Goal: Task Accomplishment & Management: Use online tool/utility

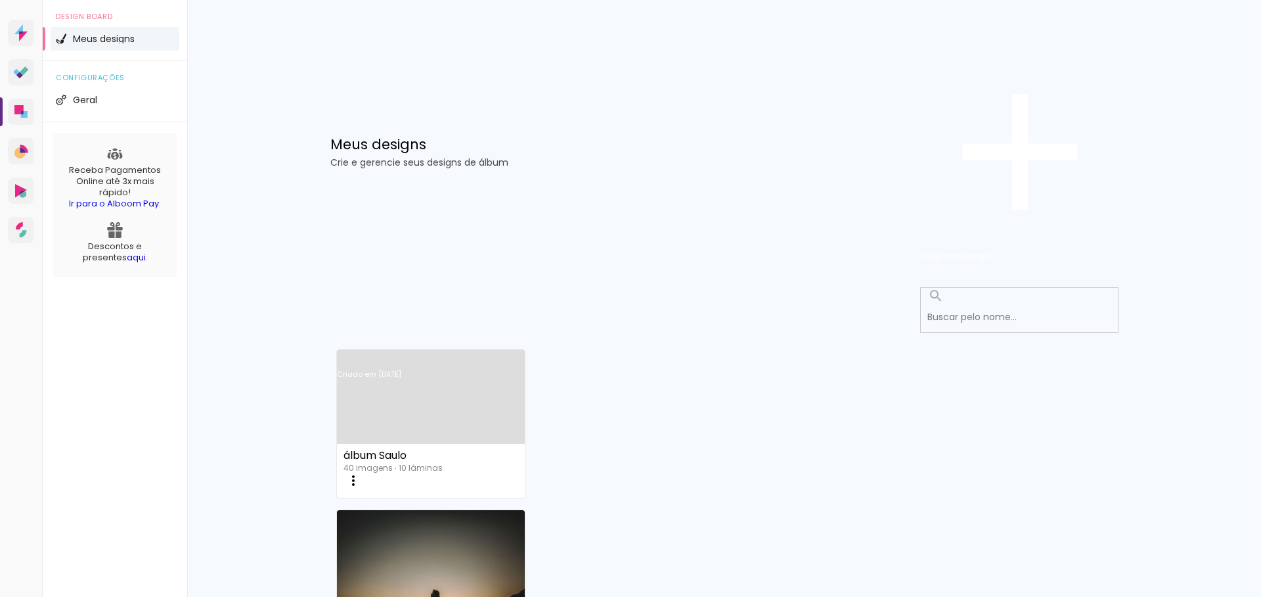
click at [361, 472] on iron-icon at bounding box center [354, 480] width 16 height 16
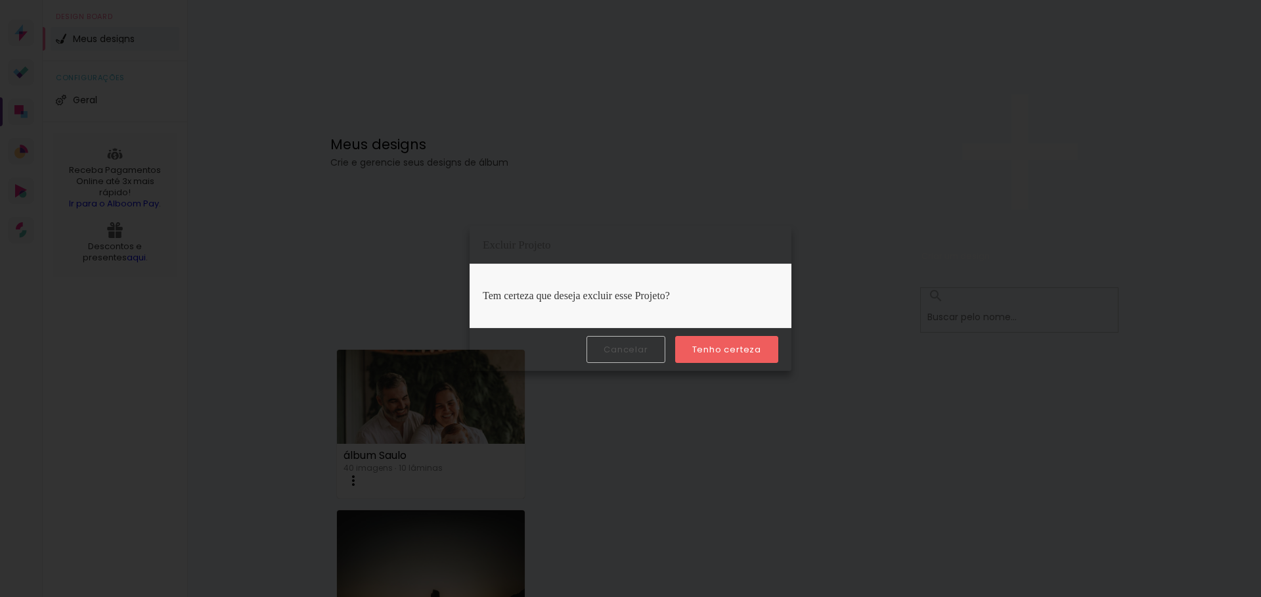
click at [708, 356] on paper-button "Tenho certeza" at bounding box center [726, 349] width 103 height 27
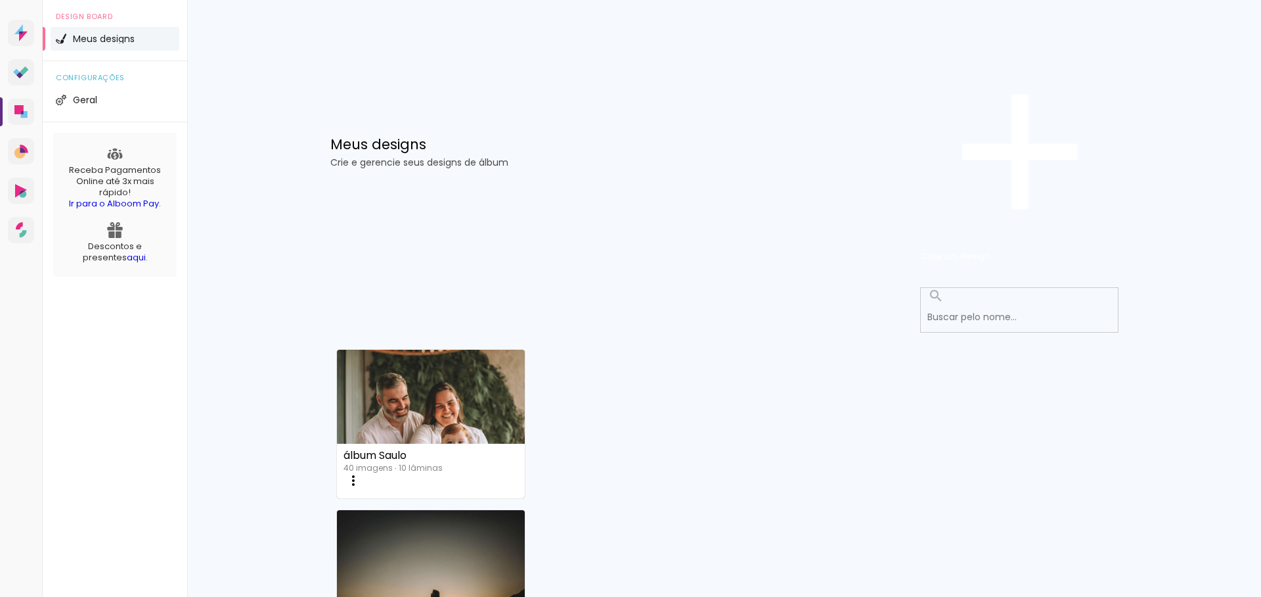
click at [707, 0] on quentale-directory at bounding box center [630, 0] width 1261 height 0
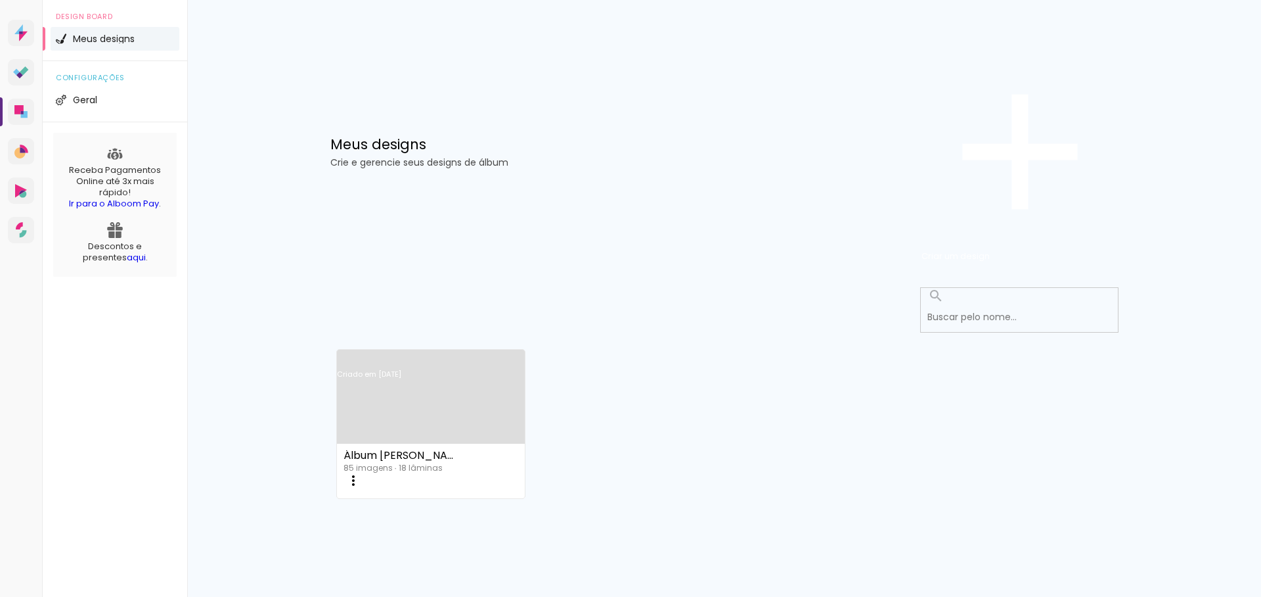
click at [367, 467] on paper-icon-button at bounding box center [353, 480] width 26 height 26
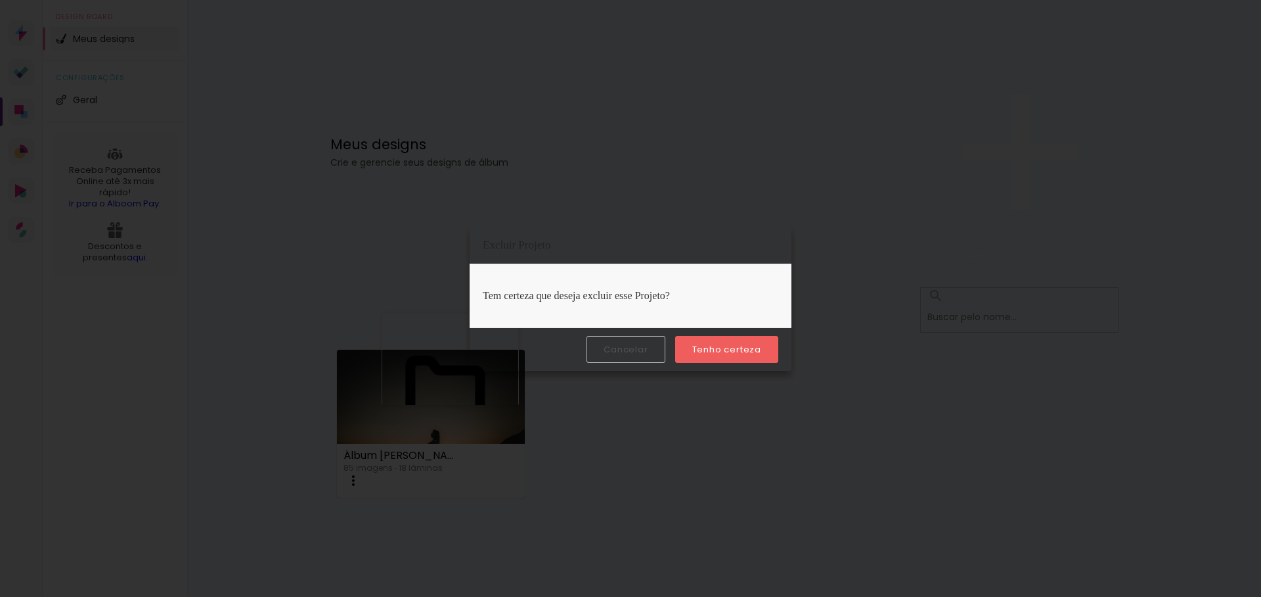
click at [0, 0] on slot "Tenho certeza" at bounding box center [0, 0] width 0 height 0
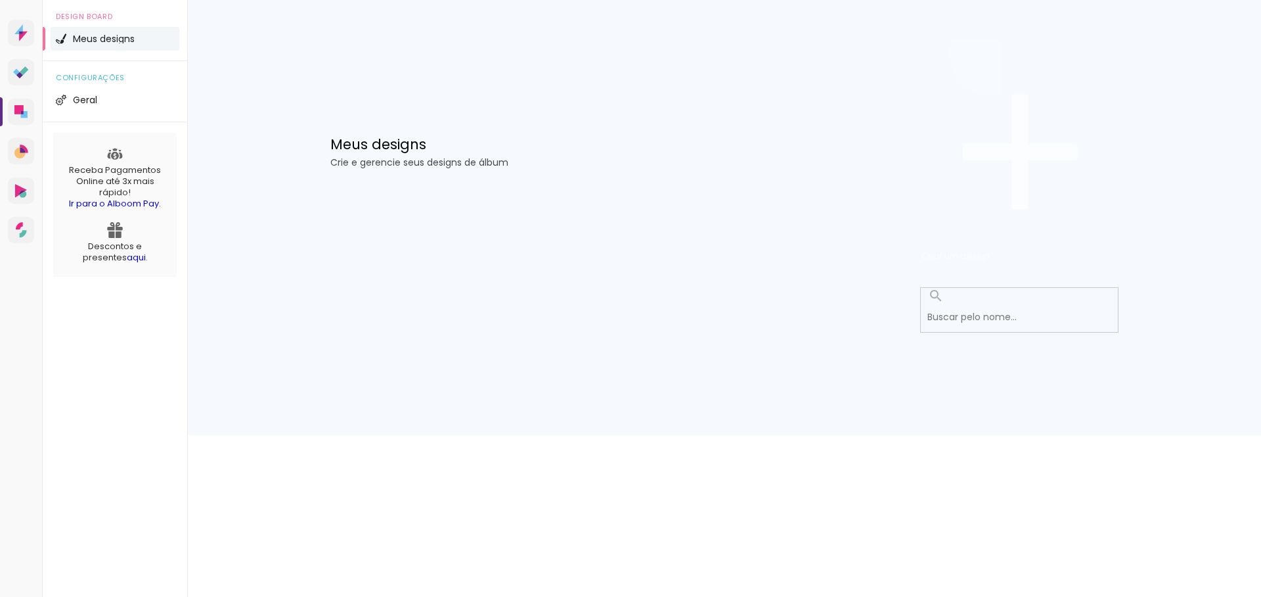
click at [990, 250] on span "Criar um design" at bounding box center [956, 256] width 68 height 12
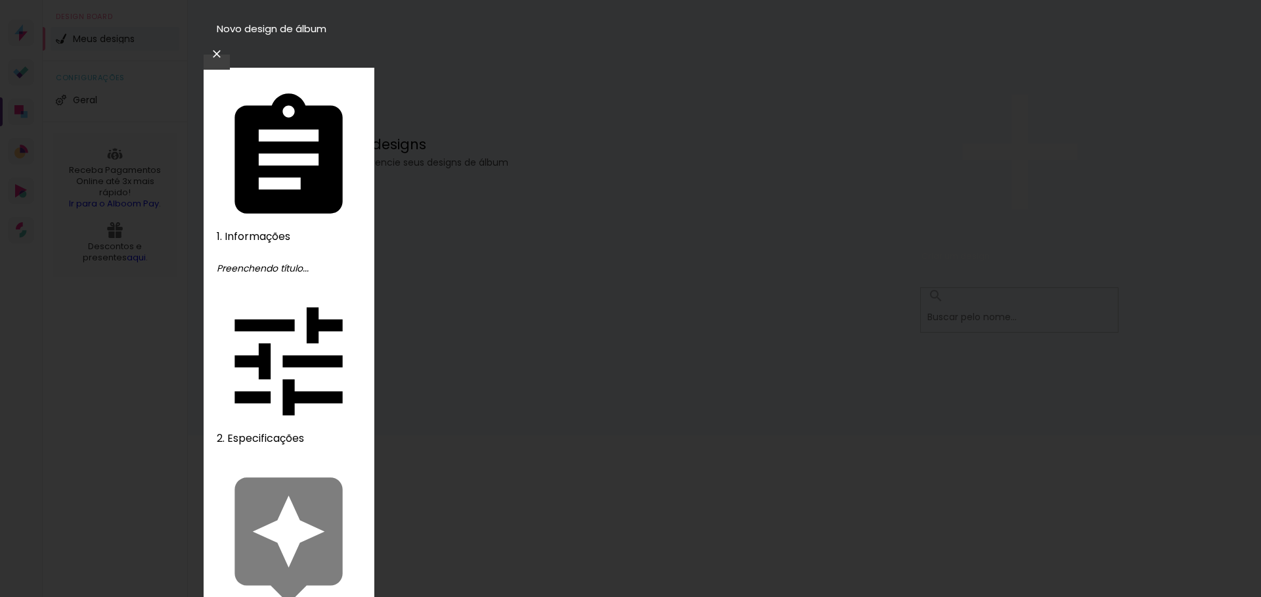
type input "L"
type input "Ensaio Lívia"
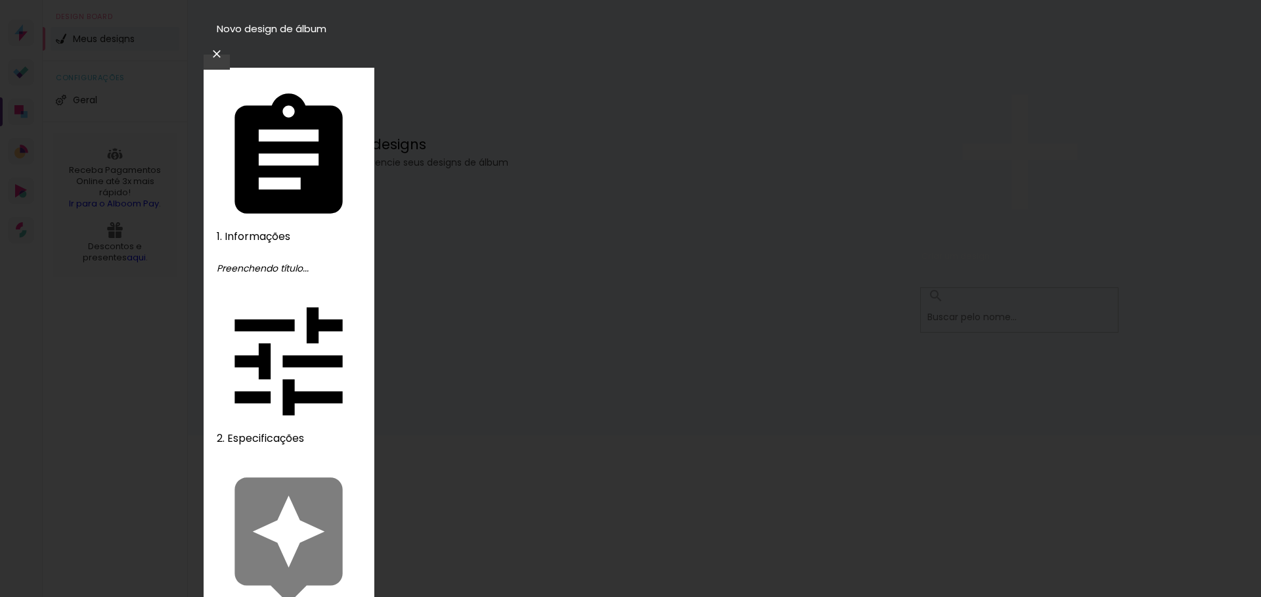
type paper-input "Ensaio Lívia"
click at [0, 0] on slot "Avançar" at bounding box center [0, 0] width 0 height 0
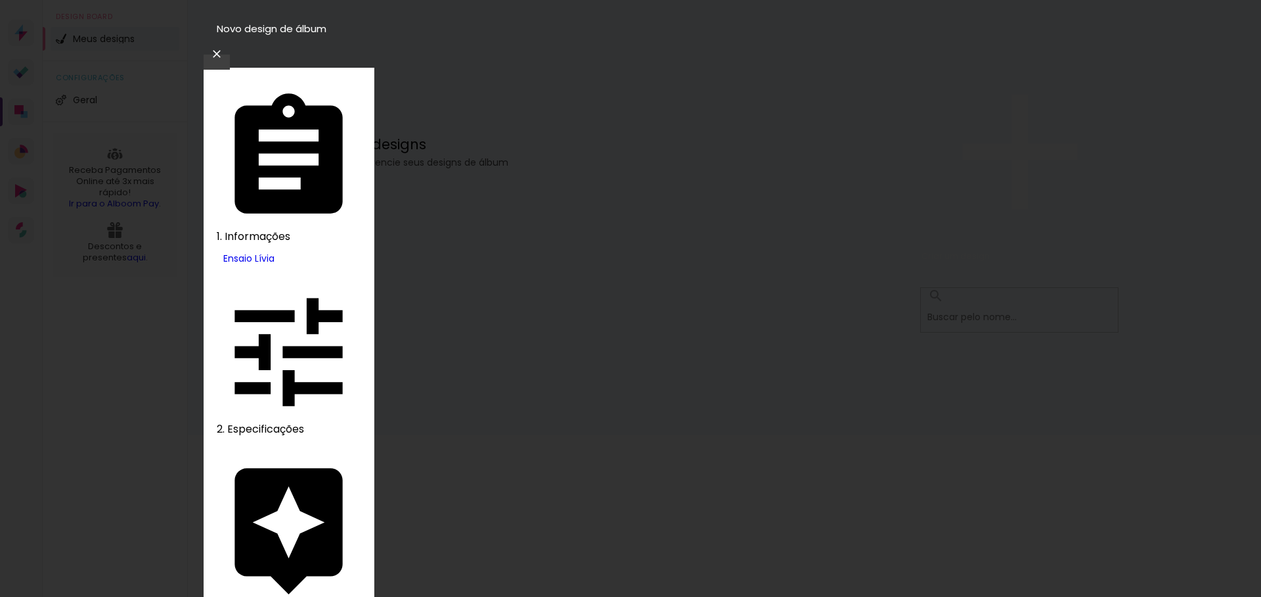
type input "lumi"
type paper-input "lumi"
click at [0, 0] on slot "Avançar" at bounding box center [0, 0] width 0 height 0
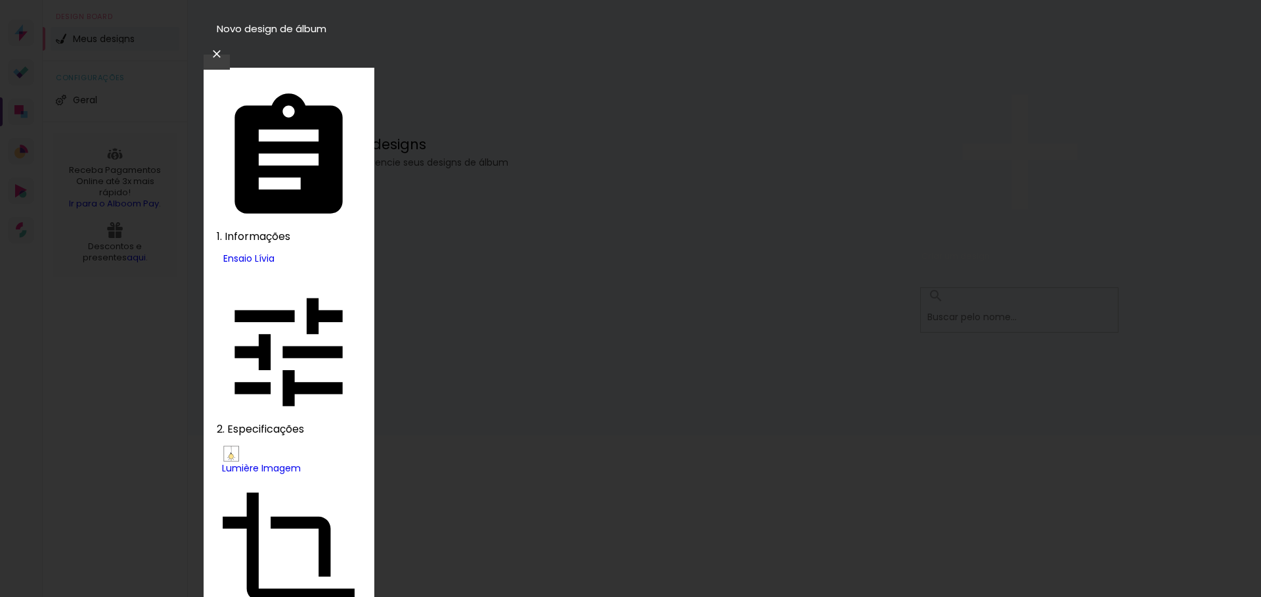
click at [0, 0] on slot "Nuit" at bounding box center [0, 0] width 0 height 0
type input "Nuit"
click at [0, 0] on slot "Avançar" at bounding box center [0, 0] width 0 height 0
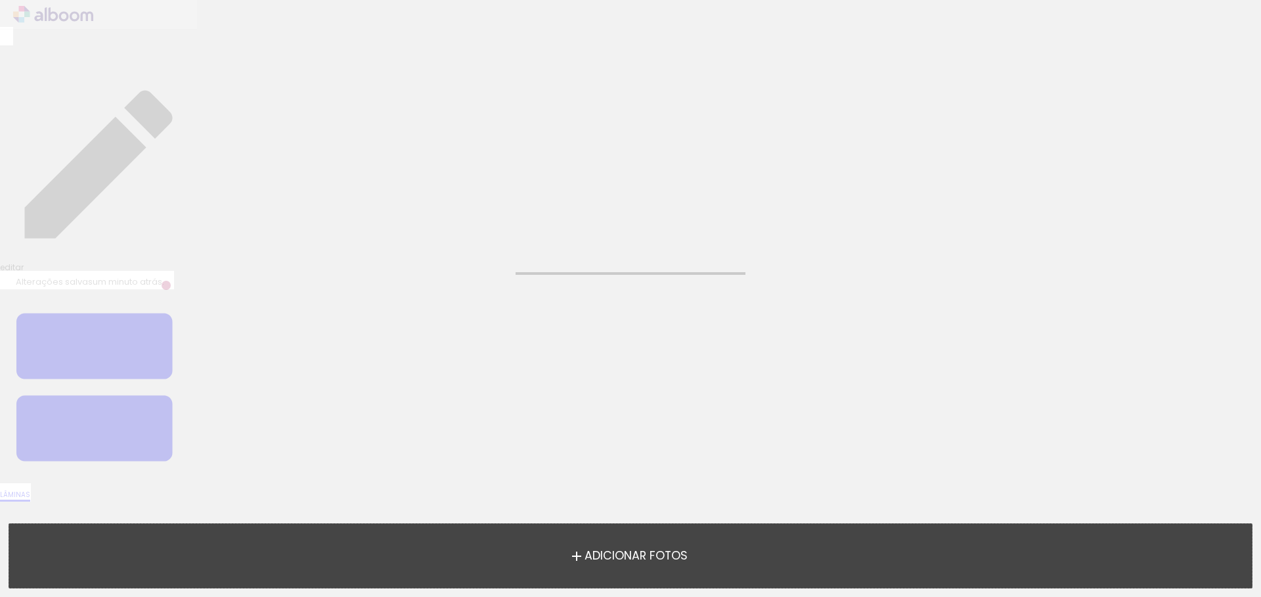
click at [656, 554] on span "Adicionar Fotos" at bounding box center [636, 556] width 103 height 12
click at [0, 0] on input "file" at bounding box center [0, 0] width 0 height 0
